Goal: Task Accomplishment & Management: Manage account settings

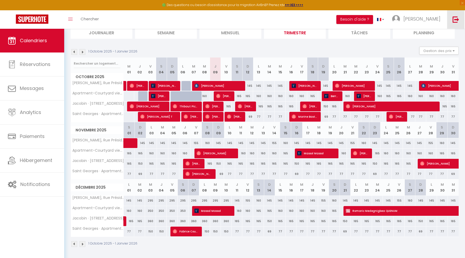
scroll to position [39, 0]
click at [452, 20] on link at bounding box center [455, 19] width 17 height 18
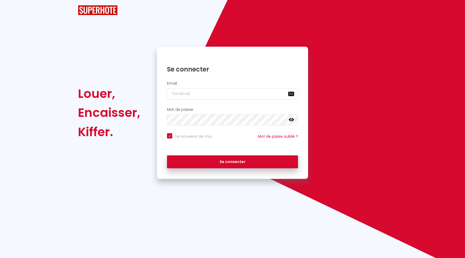
checkbox input "true"
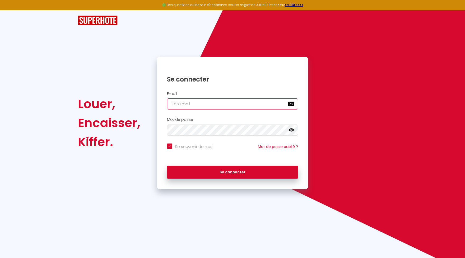
paste input "[EMAIL_ADDRESS][DOMAIN_NAME]"
type input "[EMAIL_ADDRESS][DOMAIN_NAME]"
checkbox input "true"
type input "[EMAIL_ADDRESS][DOMAIN_NAME]"
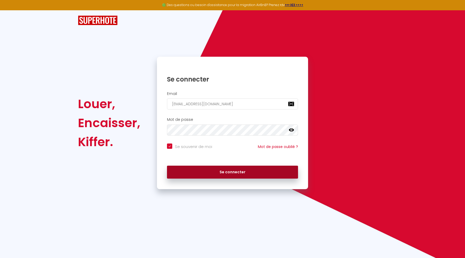
click at [225, 173] on button "Se connecter" at bounding box center [232, 172] width 131 height 13
checkbox input "true"
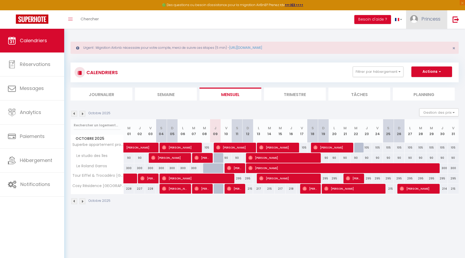
click at [424, 23] on link "Princess" at bounding box center [426, 19] width 41 height 18
click at [422, 37] on link "Paramètres" at bounding box center [425, 36] width 39 height 9
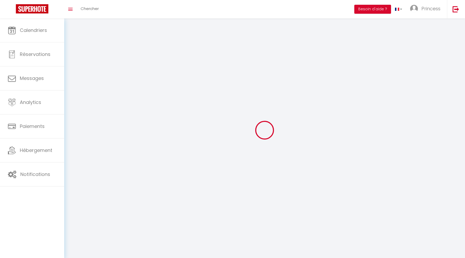
type input "Princess"
type input "[PERSON_NAME]"
type input "0635531116"
type input "[STREET_ADDRESS][PERSON_NAME]"
type input "94490"
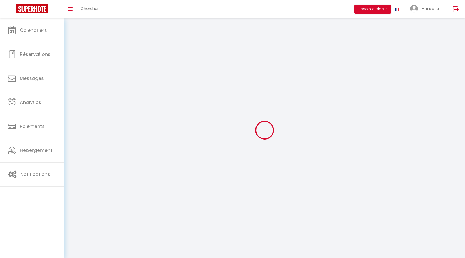
type input "ORMESSON SUR MARNE"
type input "EqO5r37fShEmVDWHVlvK41taR"
type input "6uY2FTzRwDFph87CqjD276mZg"
type input "EqO5r37fShEmVDWHVlvK41taR"
type input "6uY2FTzRwDFph87CqjD276mZg"
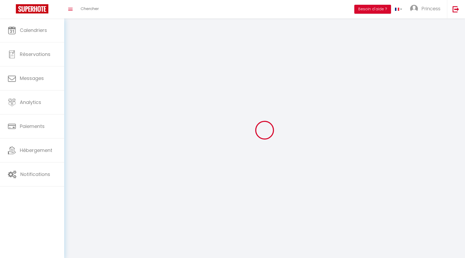
type input "[URL][DOMAIN_NAME]"
select select "28"
select select "fr"
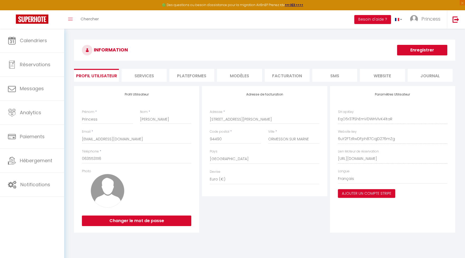
click at [184, 75] on li "Plateformes" at bounding box center [191, 75] width 45 height 13
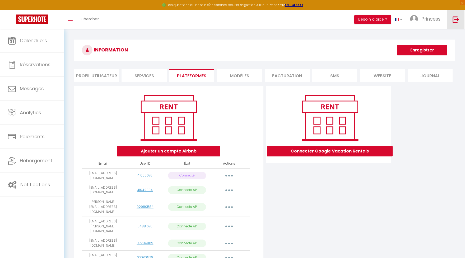
click at [458, 21] on img at bounding box center [456, 19] width 7 height 7
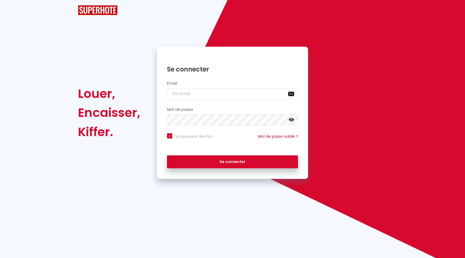
checkbox input "true"
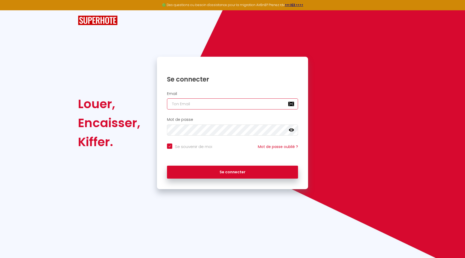
paste input "[EMAIL_ADDRESS][DOMAIN_NAME]"
type input "[EMAIL_ADDRESS][DOMAIN_NAME]"
checkbox input "true"
type input "[EMAIL_ADDRESS][DOMAIN_NAME]"
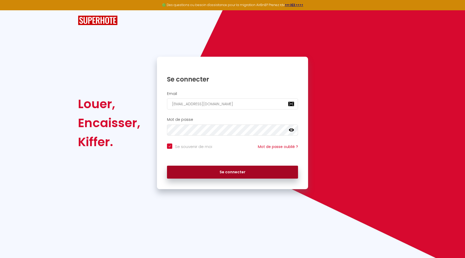
click at [221, 176] on button "Se connecter" at bounding box center [232, 172] width 131 height 13
checkbox input "true"
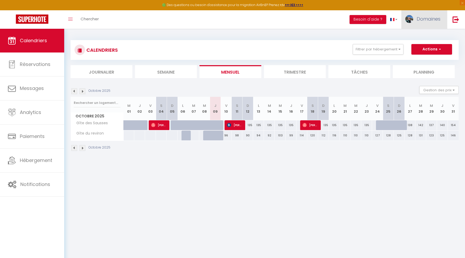
click at [420, 12] on link "Domaines" at bounding box center [424, 19] width 46 height 18
click at [422, 36] on link "Paramètres" at bounding box center [425, 36] width 39 height 9
select select "28"
select select "fr"
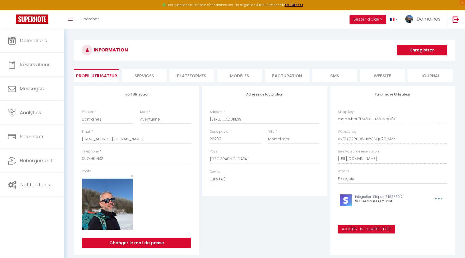
click at [196, 76] on li "Plateformes" at bounding box center [191, 75] width 45 height 13
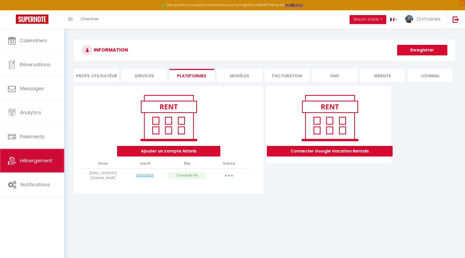
click at [39, 159] on span "Hébergement" at bounding box center [36, 160] width 32 height 7
